Goal: Information Seeking & Learning: Learn about a topic

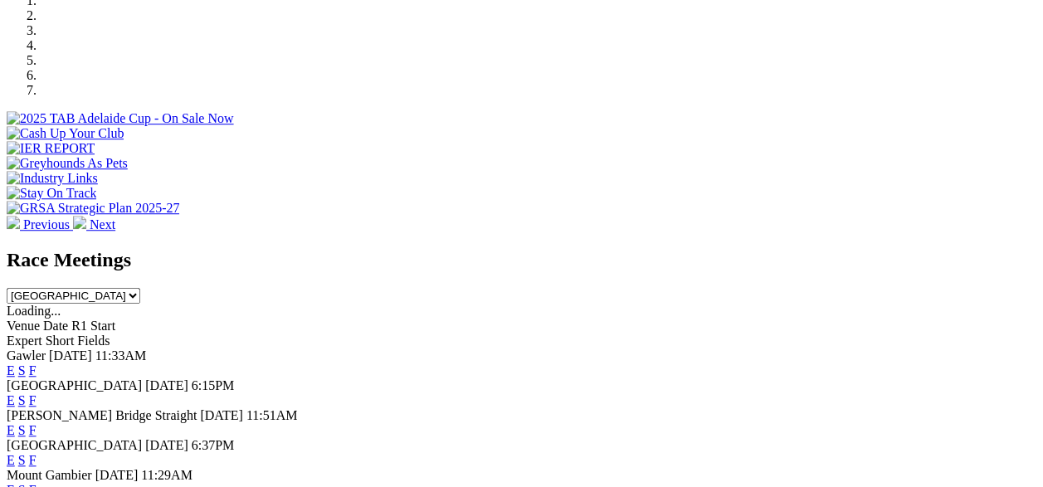
scroll to position [564, 0]
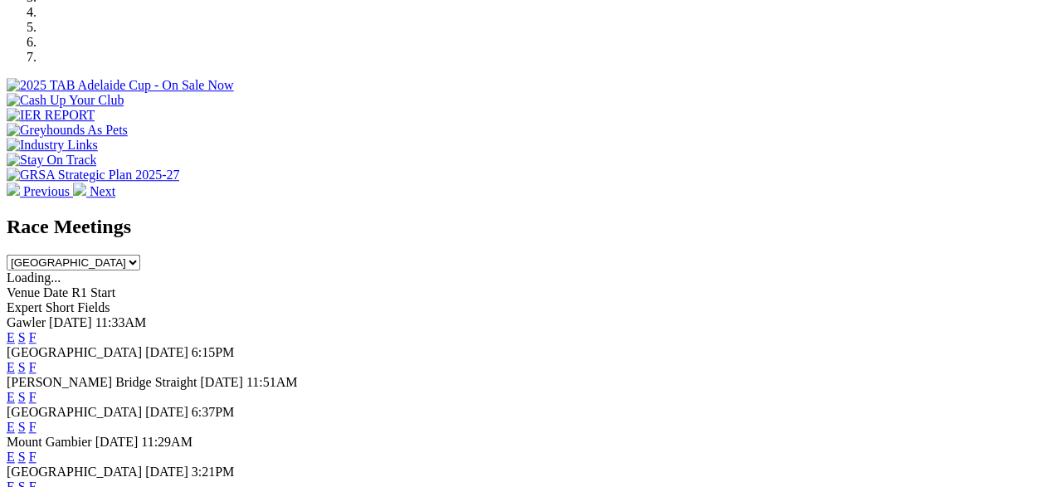
click at [37, 330] on link "F" at bounding box center [32, 337] width 7 height 14
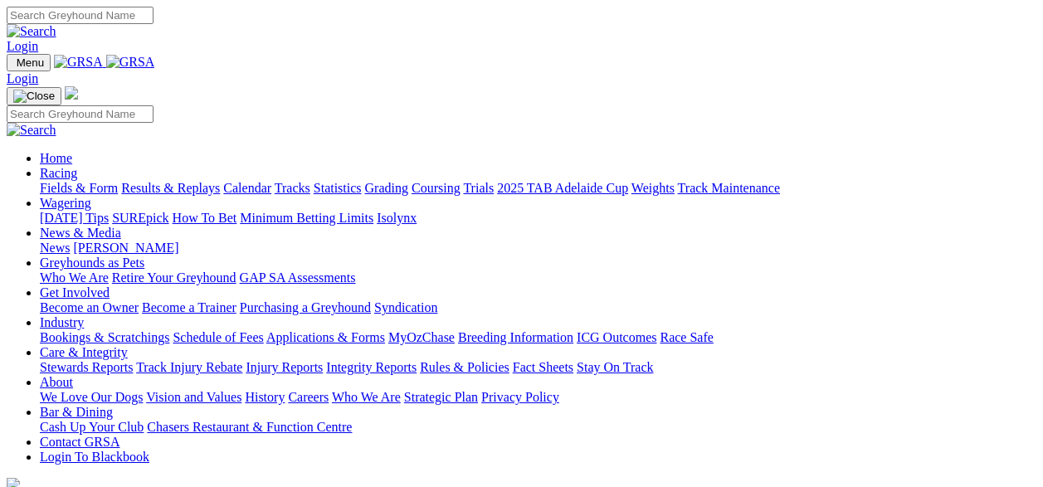
scroll to position [565, 0]
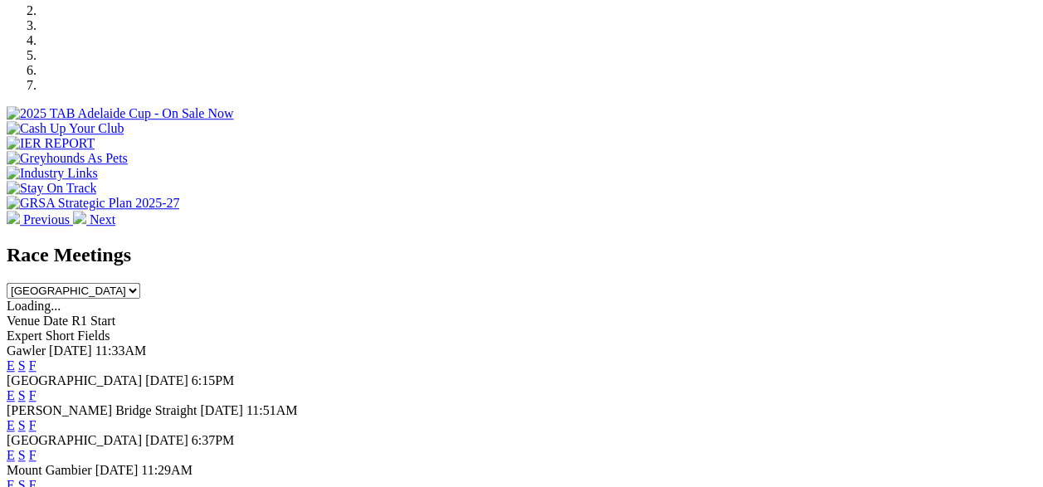
scroll to position [553, 0]
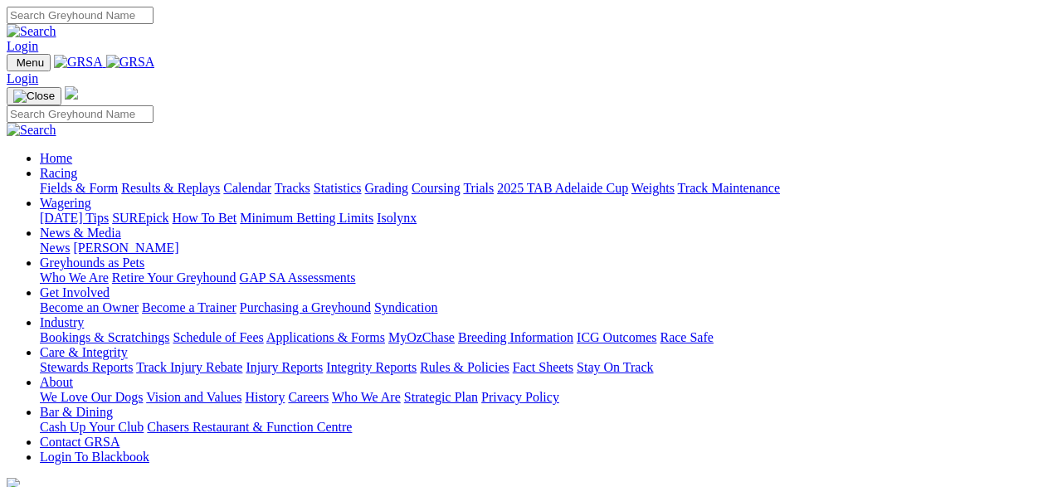
scroll to position [554, 0]
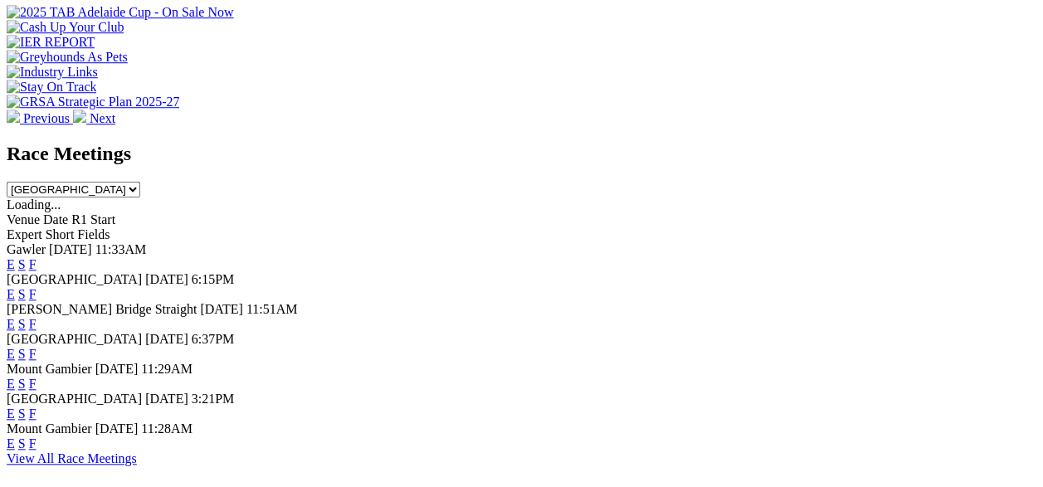
scroll to position [652, 0]
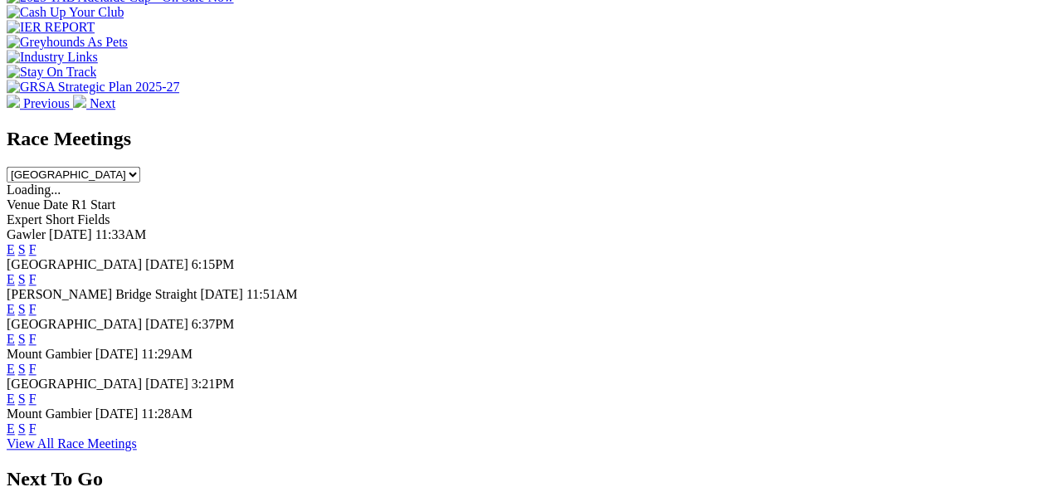
click at [37, 422] on link "F" at bounding box center [32, 429] width 7 height 14
